Goal: Task Accomplishment & Management: Complete application form

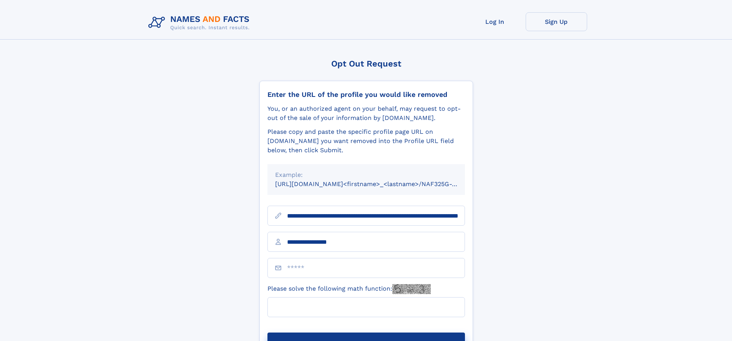
type input "**********"
type input "**"
click at [366, 333] on button "Submit Opt Out Request" at bounding box center [367, 345] width 198 height 25
